Goal: Register for event/course

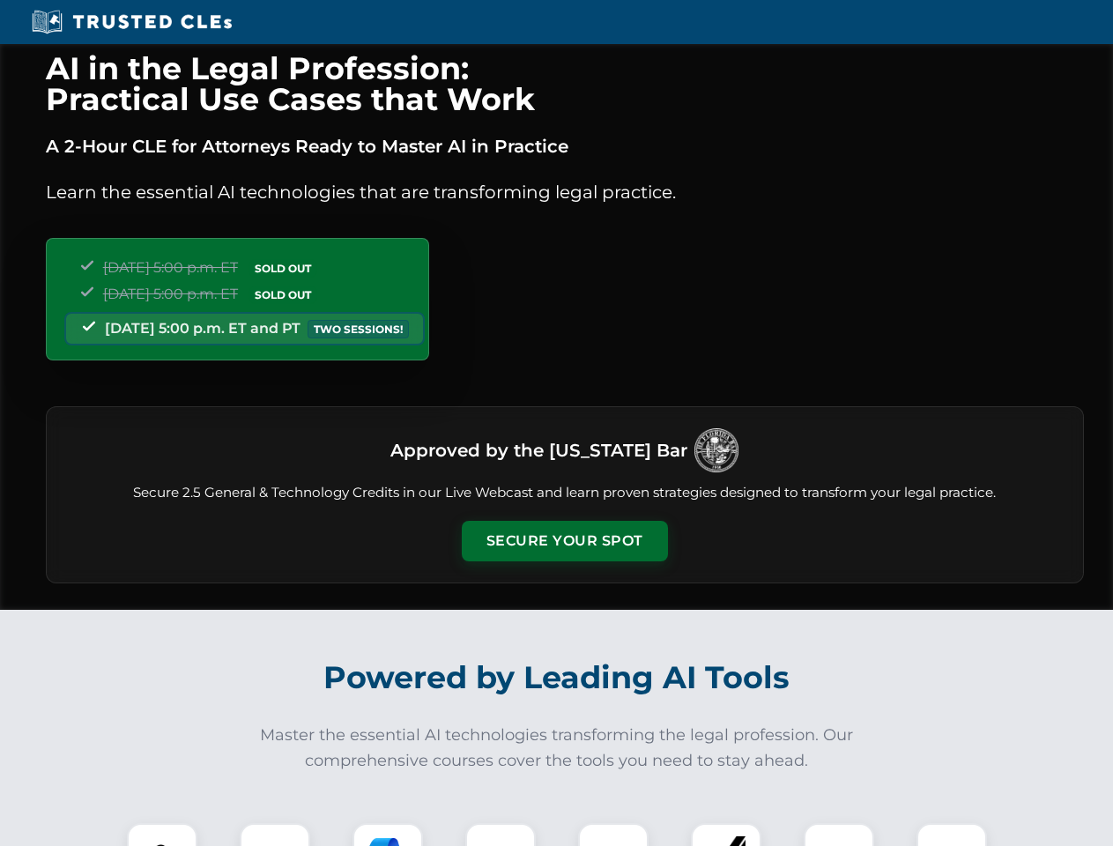
click at [564, 541] on button "Secure Your Spot" at bounding box center [565, 541] width 206 height 41
click at [162, 834] on img at bounding box center [162, 858] width 51 height 51
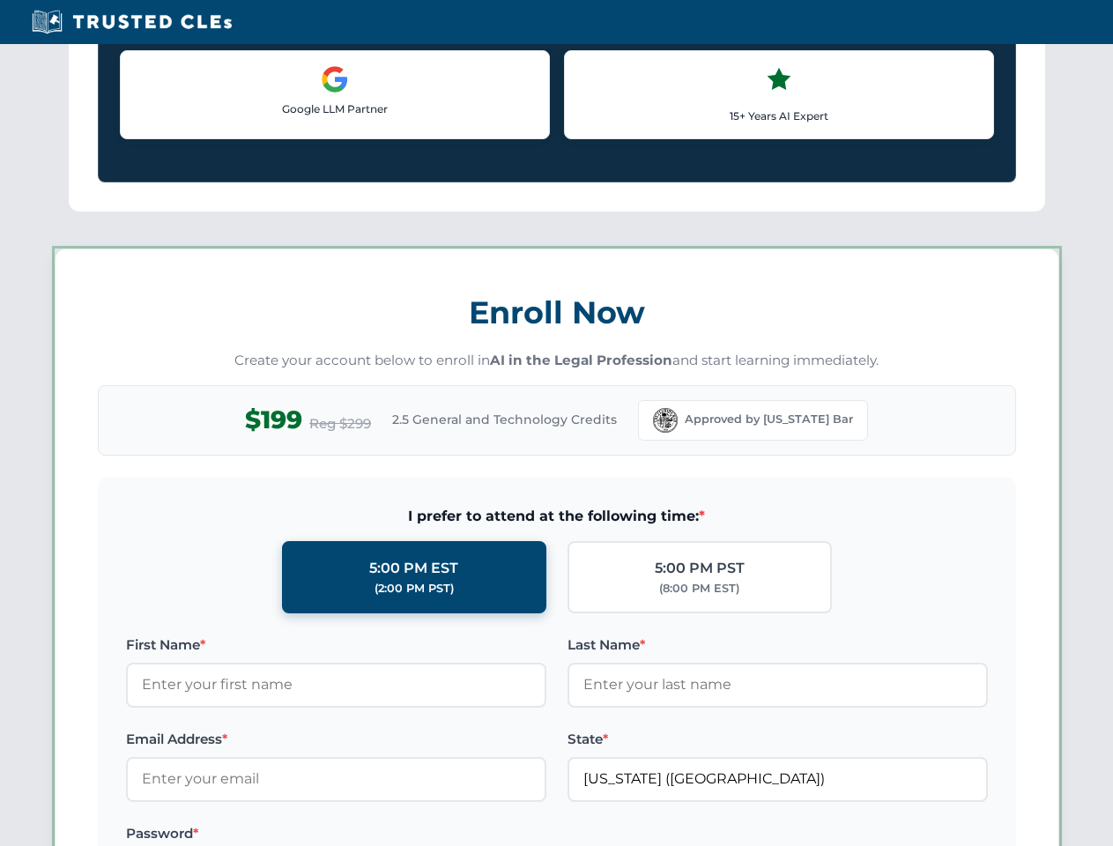
click at [388, 834] on label "Password *" at bounding box center [336, 833] width 420 height 21
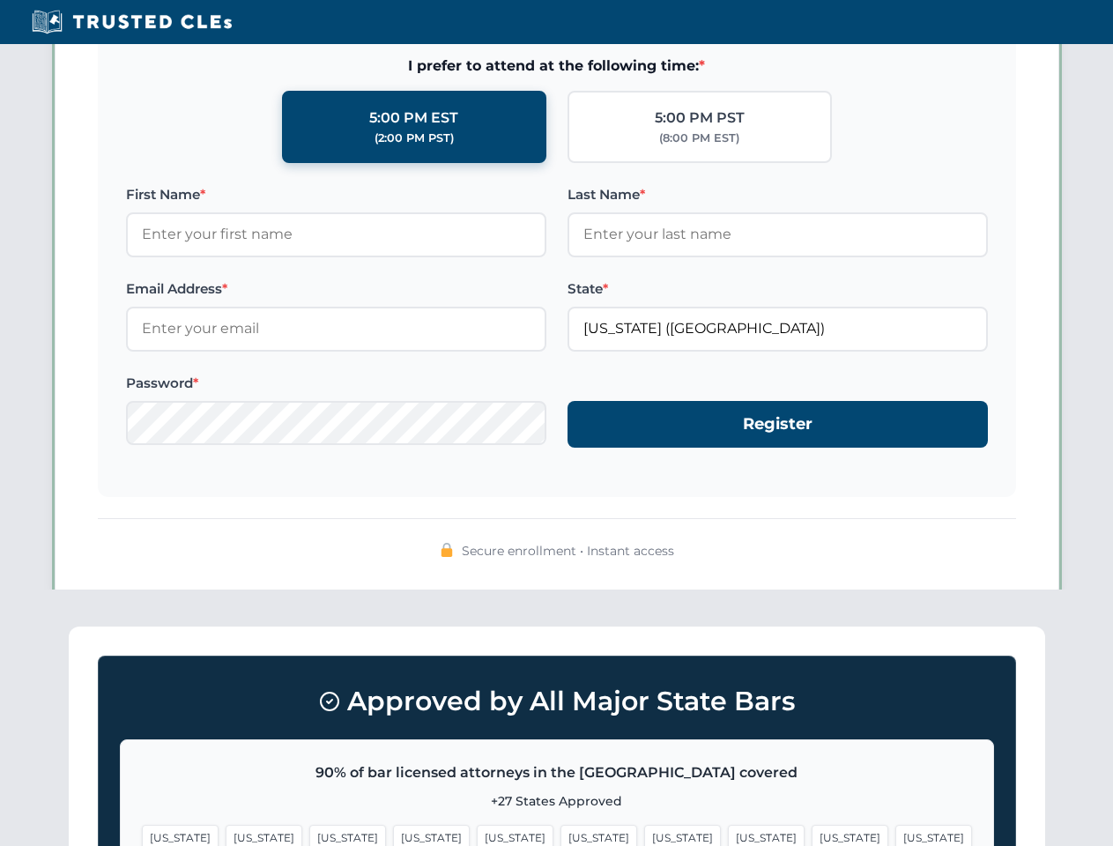
click at [811, 834] on span "[US_STATE]" at bounding box center [849, 838] width 77 height 26
